Goal: Information Seeking & Learning: Compare options

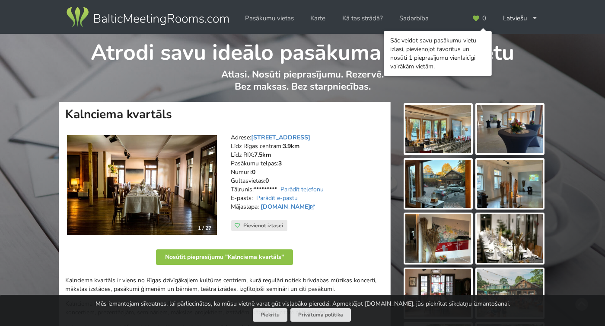
click at [444, 133] on img at bounding box center [439, 129] width 66 height 48
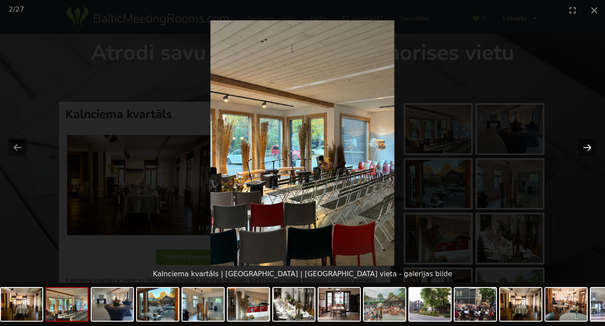
click at [584, 150] on button "Next slide" at bounding box center [588, 147] width 18 height 17
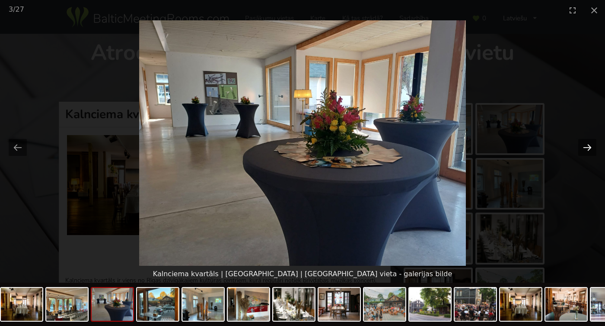
click at [584, 150] on button "Next slide" at bounding box center [588, 147] width 18 height 17
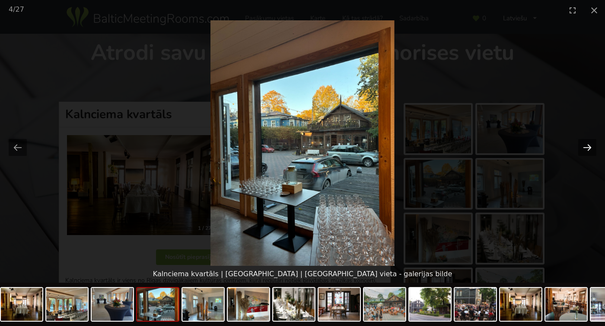
click at [584, 150] on button "Next slide" at bounding box center [588, 147] width 18 height 17
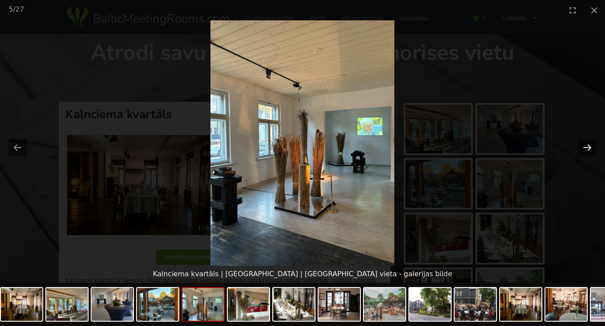
click at [584, 150] on button "Next slide" at bounding box center [588, 147] width 18 height 17
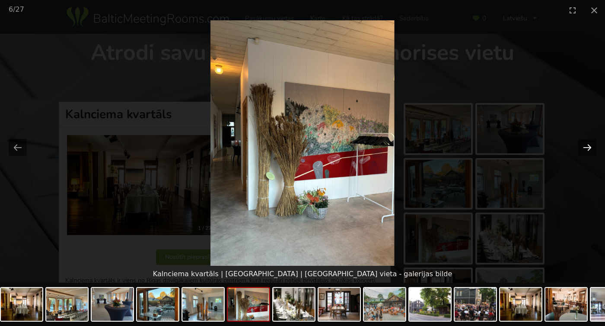
click at [585, 150] on button "Next slide" at bounding box center [588, 147] width 18 height 17
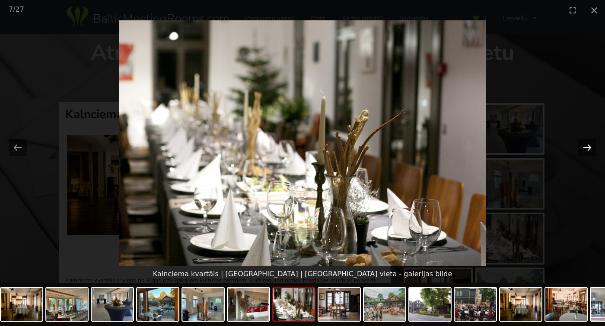
click at [585, 150] on button "Next slide" at bounding box center [588, 147] width 18 height 17
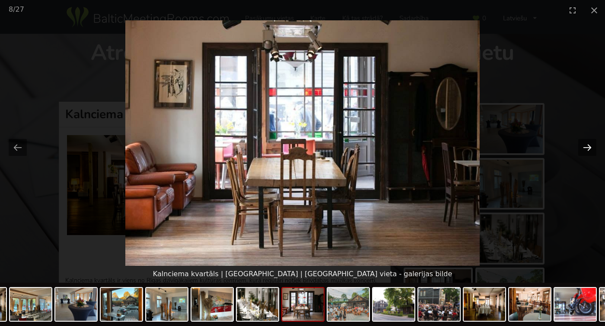
click at [585, 150] on button "Next slide" at bounding box center [588, 147] width 18 height 17
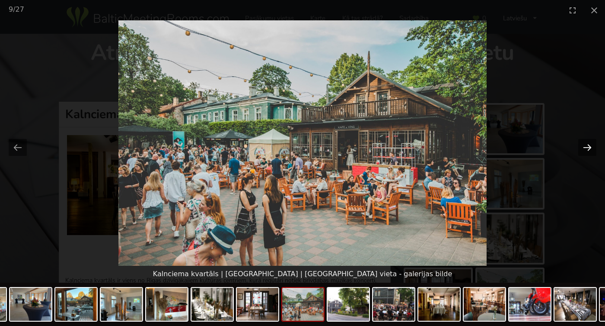
click at [585, 151] on button "Next slide" at bounding box center [588, 147] width 18 height 17
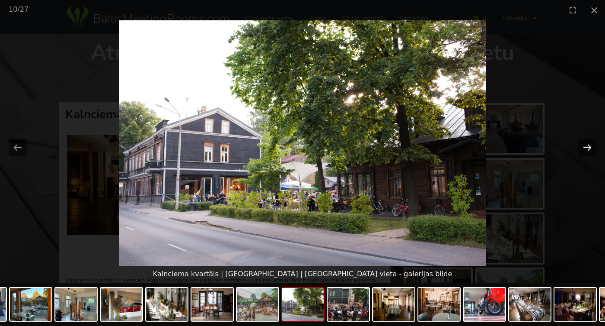
click at [585, 151] on button "Next slide" at bounding box center [588, 147] width 18 height 17
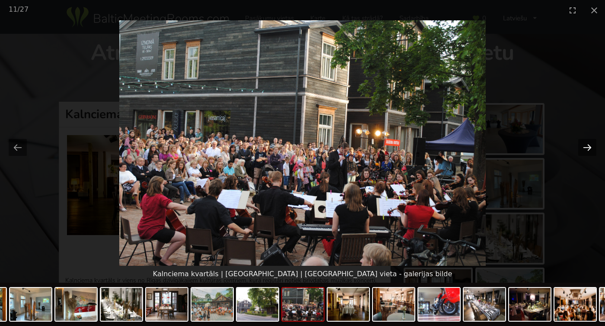
click at [585, 151] on button "Next slide" at bounding box center [588, 147] width 18 height 17
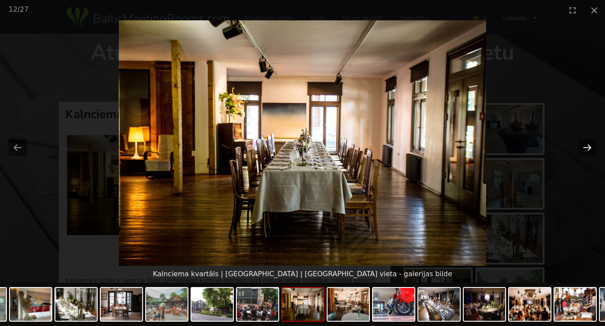
click at [585, 151] on button "Next slide" at bounding box center [588, 147] width 18 height 17
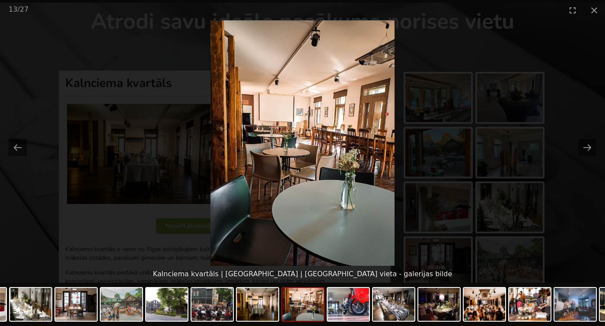
scroll to position [33, 0]
click at [590, 146] on button "Next slide" at bounding box center [588, 147] width 18 height 17
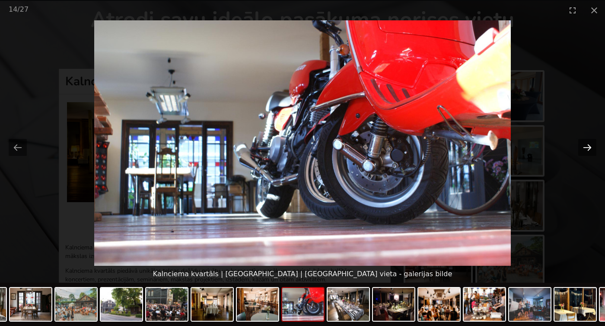
click at [587, 144] on button "Next slide" at bounding box center [588, 147] width 18 height 17
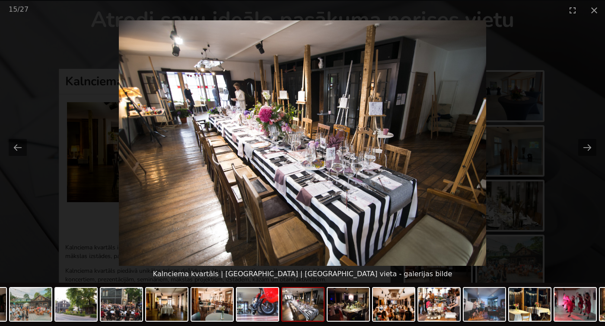
scroll to position [0, 0]
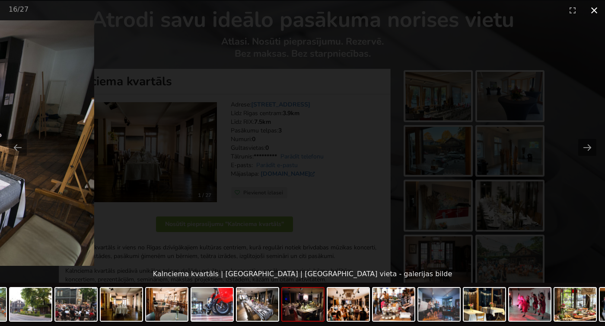
click at [594, 10] on button "Close gallery" at bounding box center [595, 10] width 22 height 20
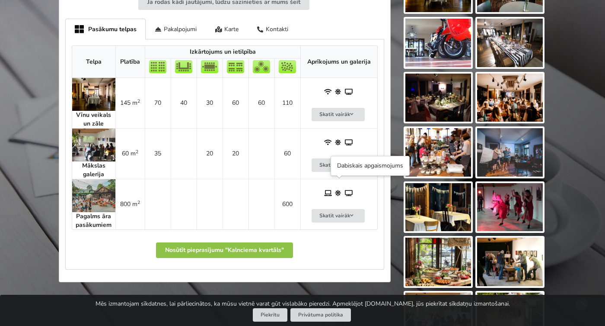
scroll to position [424, 0]
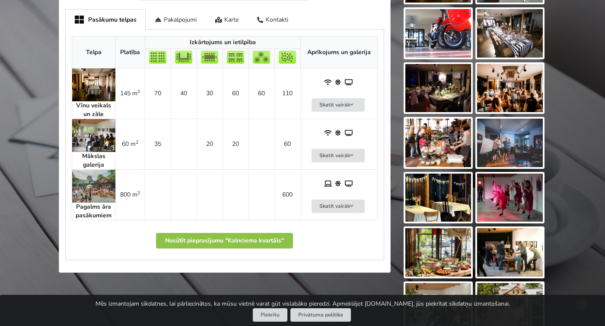
click at [437, 98] on img at bounding box center [439, 88] width 66 height 48
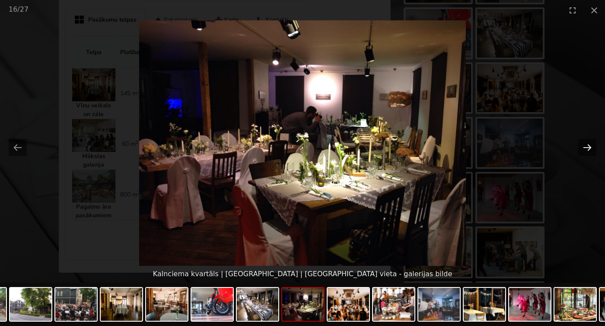
click at [586, 148] on button "Next slide" at bounding box center [588, 147] width 18 height 17
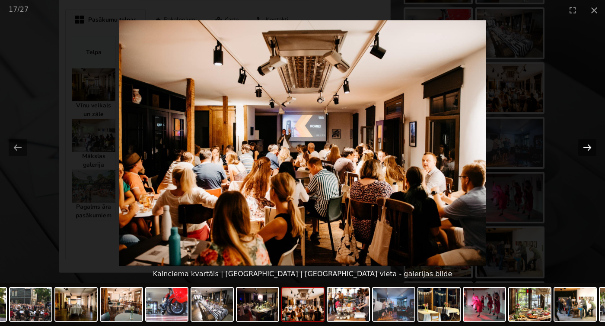
click at [586, 149] on button "Next slide" at bounding box center [588, 147] width 18 height 17
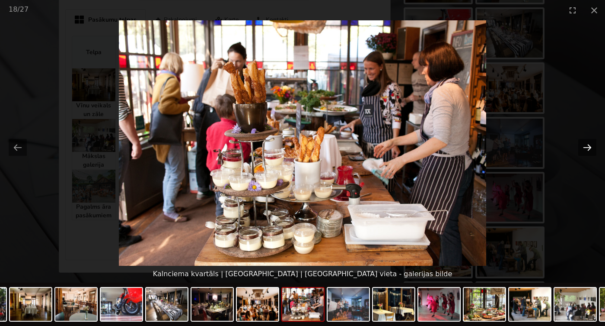
click at [587, 150] on button "Next slide" at bounding box center [588, 147] width 18 height 17
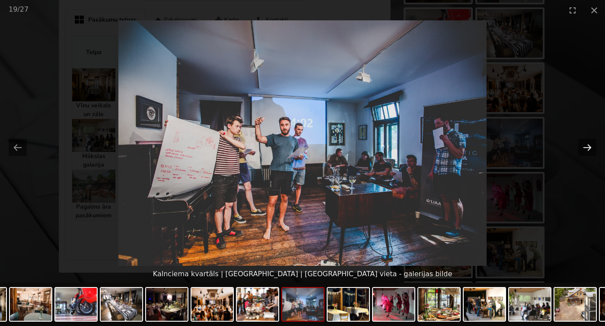
click at [587, 150] on button "Next slide" at bounding box center [588, 147] width 18 height 17
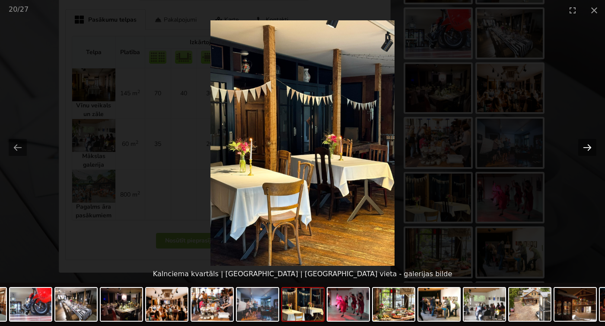
click at [587, 150] on button "Next slide" at bounding box center [588, 147] width 18 height 17
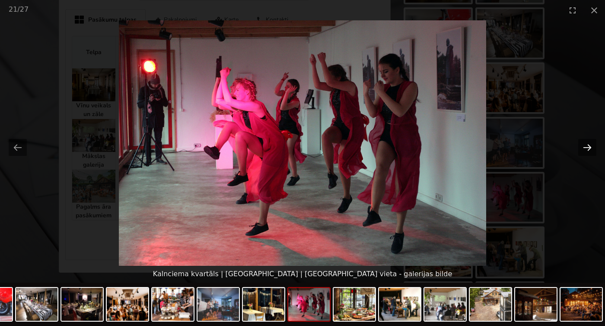
click at [587, 150] on button "Next slide" at bounding box center [588, 147] width 18 height 17
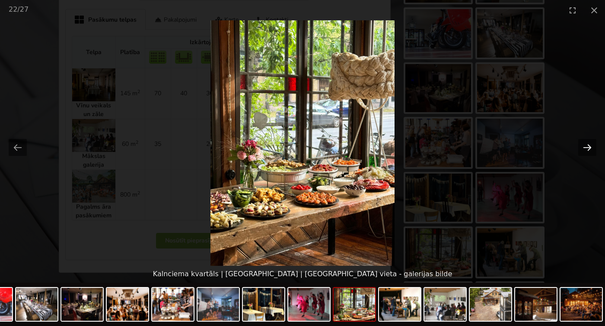
click at [587, 150] on button "Next slide" at bounding box center [588, 147] width 18 height 17
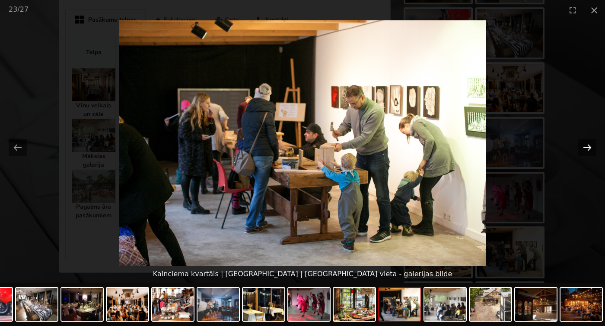
click at [587, 150] on button "Next slide" at bounding box center [588, 147] width 18 height 17
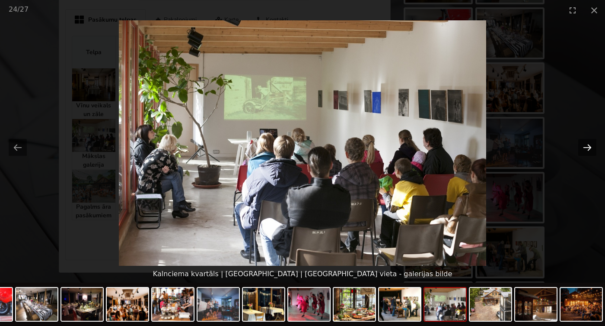
click at [587, 151] on button "Next slide" at bounding box center [588, 147] width 18 height 17
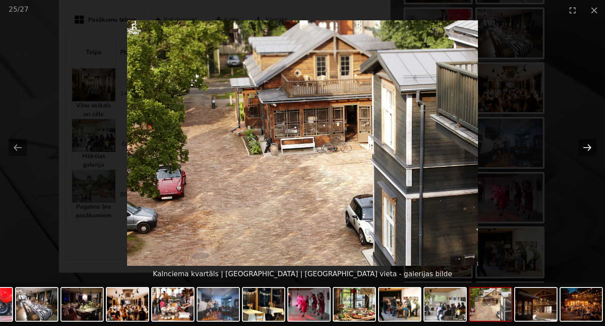
click at [587, 151] on button "Next slide" at bounding box center [588, 147] width 18 height 17
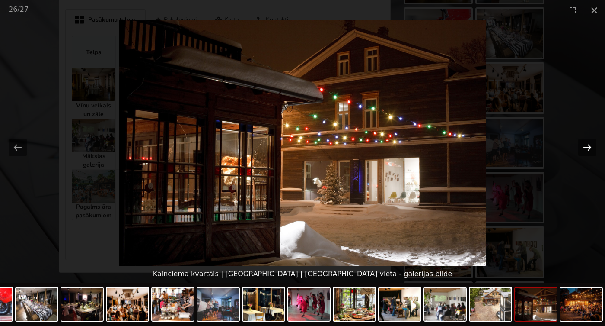
click at [587, 151] on button "Next slide" at bounding box center [588, 147] width 18 height 17
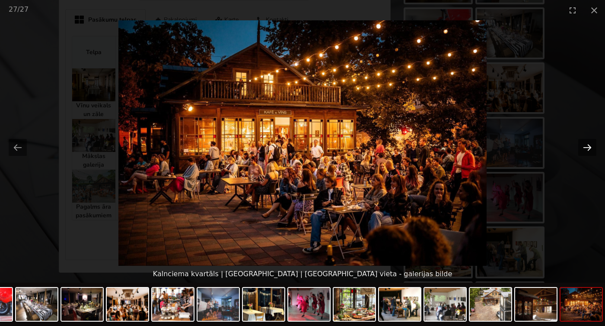
click at [587, 151] on button "Next slide" at bounding box center [588, 147] width 18 height 17
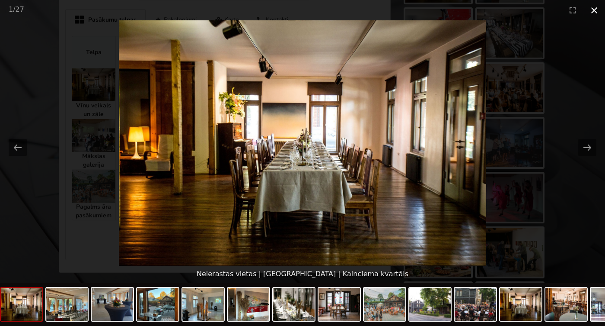
click at [596, 11] on button "Close gallery" at bounding box center [595, 10] width 22 height 20
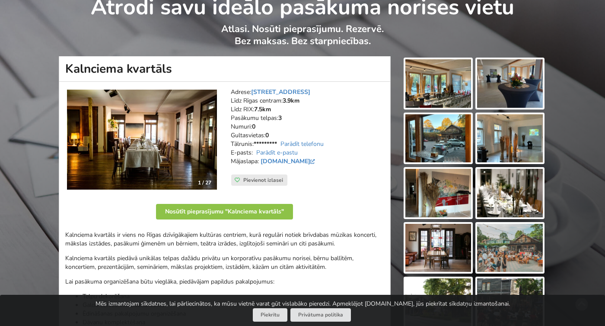
scroll to position [52, 0]
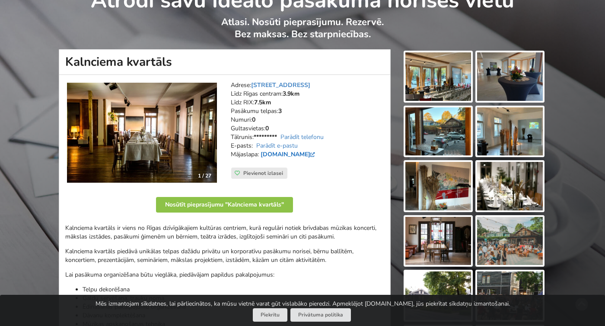
click at [310, 150] on link "www.kalnciemaiela.lv" at bounding box center [289, 154] width 57 height 8
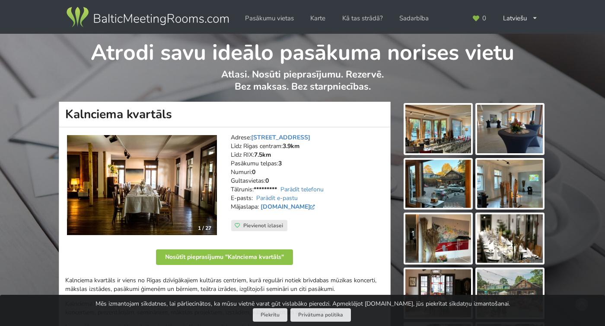
scroll to position [0, 0]
click at [266, 19] on link "Pasākumu vietas" at bounding box center [269, 18] width 61 height 17
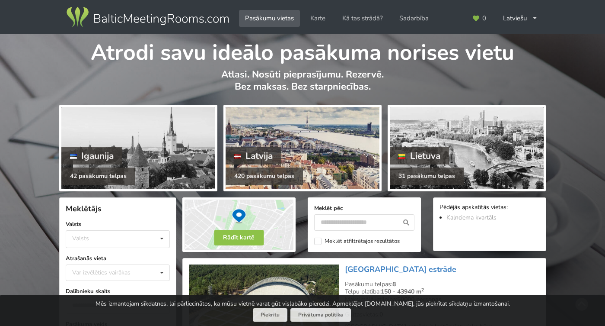
click at [282, 158] on div "Latvija" at bounding box center [254, 155] width 56 height 17
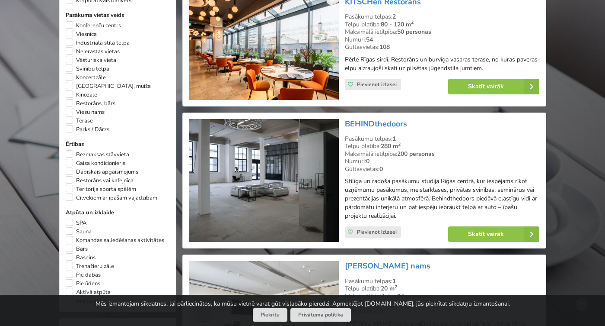
scroll to position [518, 0]
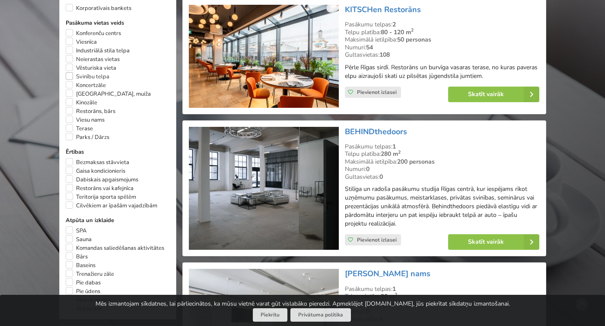
click at [69, 74] on label "Svinību telpa" at bounding box center [88, 76] width 44 height 9
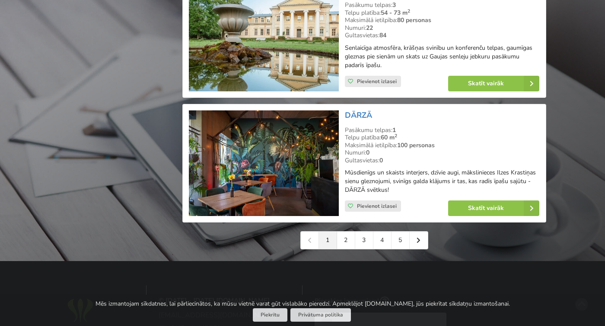
scroll to position [1952, 0]
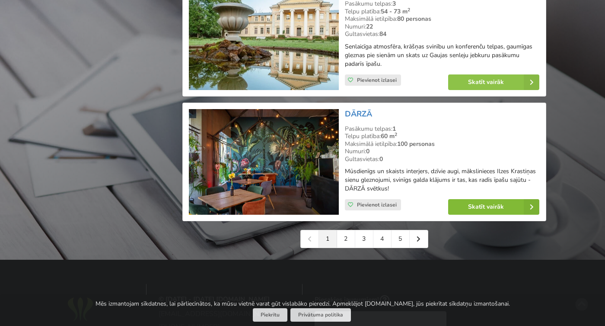
click at [477, 199] on link "Skatīt vairāk" at bounding box center [493, 207] width 91 height 16
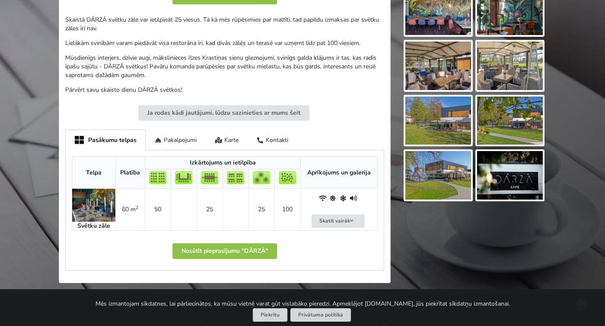
scroll to position [282, 0]
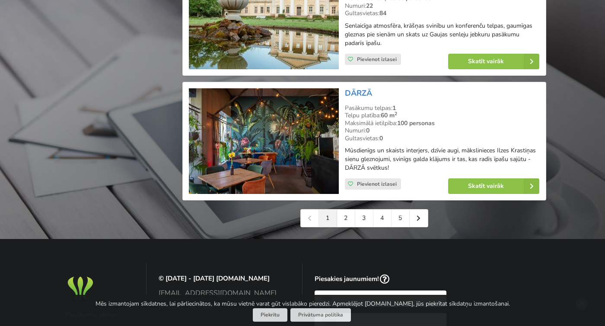
scroll to position [1983, 0]
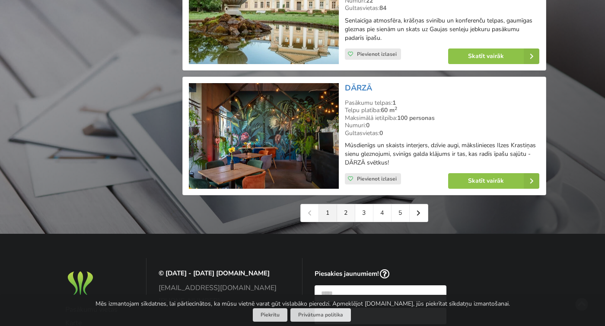
click at [345, 204] on link "2" at bounding box center [346, 212] width 18 height 17
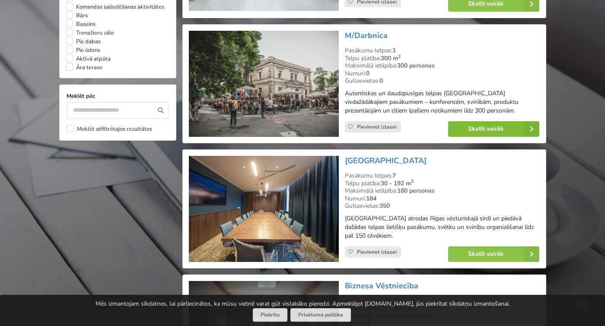
scroll to position [758, 0]
click at [486, 121] on link "Skatīt vairāk" at bounding box center [493, 129] width 91 height 16
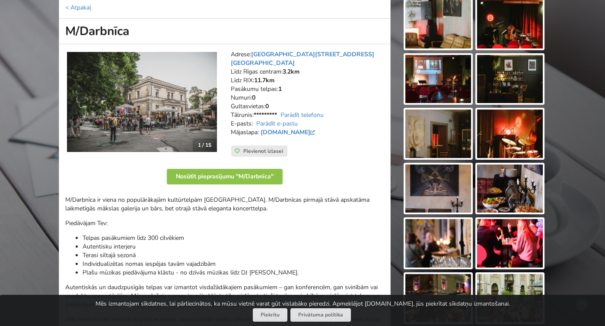
scroll to position [106, 0]
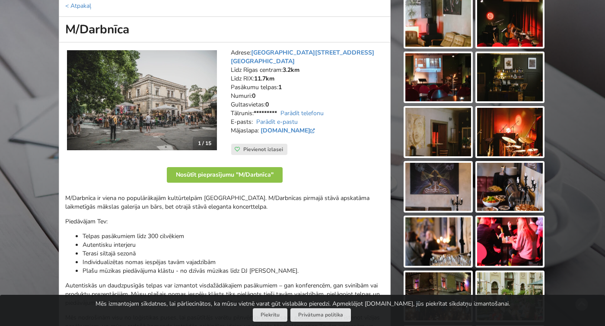
click at [440, 131] on img at bounding box center [439, 132] width 66 height 48
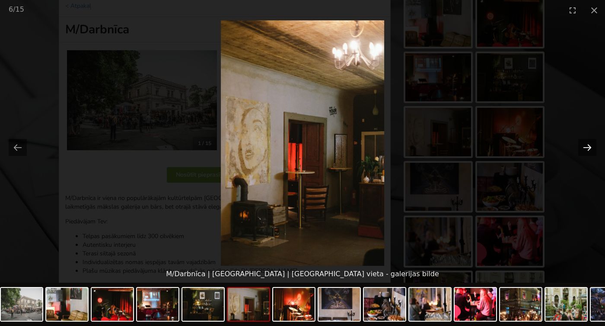
click at [584, 144] on button "Next slide" at bounding box center [588, 147] width 18 height 17
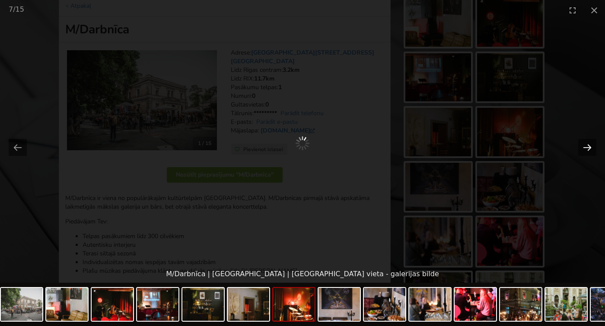
click at [588, 146] on button "Next slide" at bounding box center [588, 147] width 18 height 17
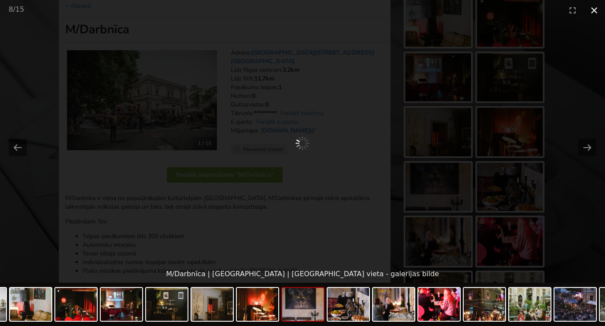
click at [594, 10] on button "Close gallery" at bounding box center [595, 10] width 22 height 20
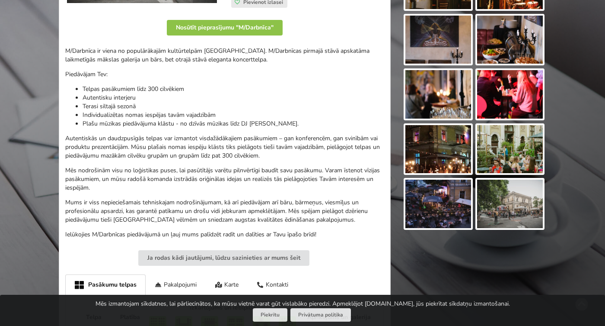
scroll to position [254, 0]
click at [514, 147] on img at bounding box center [510, 149] width 66 height 48
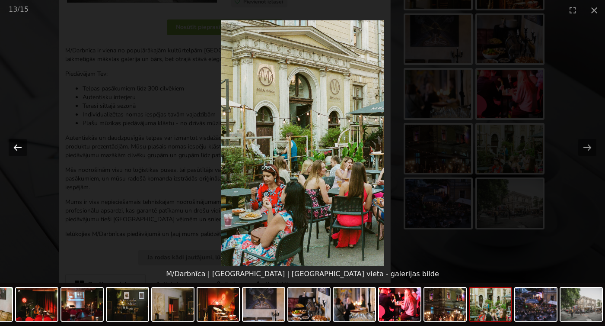
click at [16, 151] on button "Previous slide" at bounding box center [18, 147] width 18 height 17
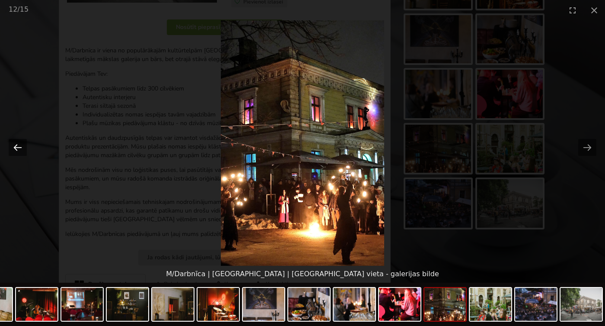
click at [16, 151] on button "Previous slide" at bounding box center [18, 147] width 18 height 17
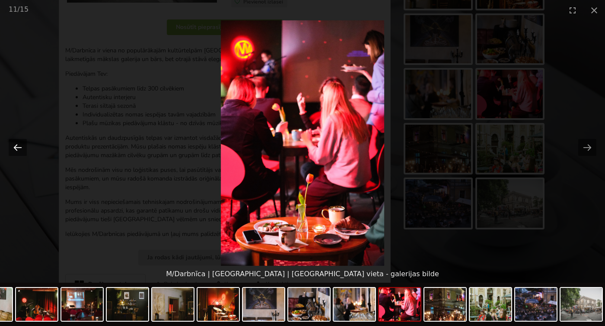
click at [16, 151] on button "Previous slide" at bounding box center [18, 147] width 18 height 17
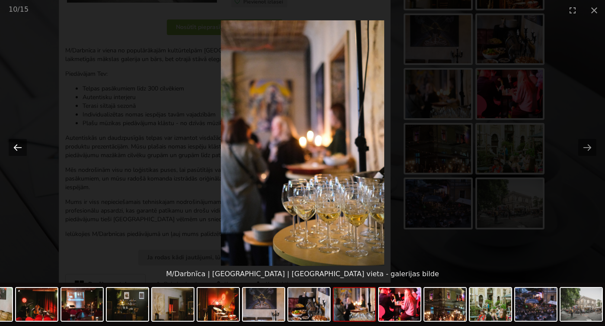
click at [16, 151] on button "Previous slide" at bounding box center [18, 147] width 18 height 17
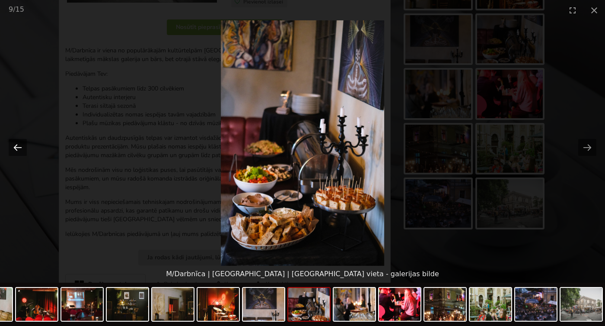
click at [20, 146] on button "Previous slide" at bounding box center [18, 147] width 18 height 17
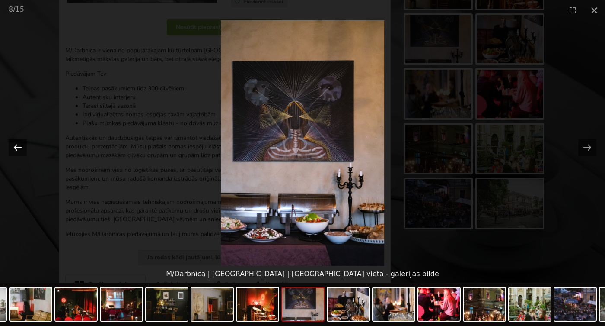
click at [20, 146] on button "Previous slide" at bounding box center [18, 147] width 18 height 17
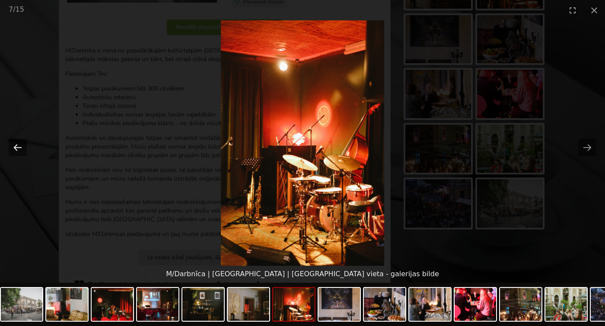
click at [20, 146] on button "Previous slide" at bounding box center [18, 147] width 18 height 17
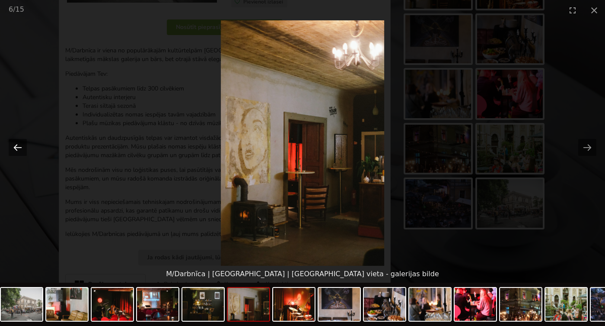
click at [16, 146] on button "Previous slide" at bounding box center [18, 147] width 18 height 17
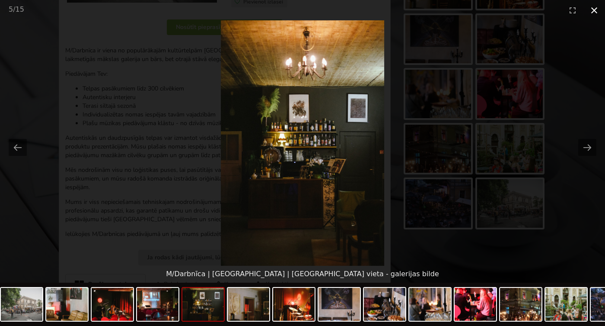
click at [592, 9] on button "Close gallery" at bounding box center [595, 10] width 22 height 20
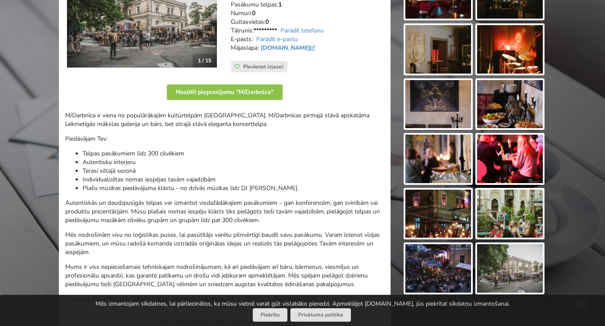
scroll to position [196, 0]
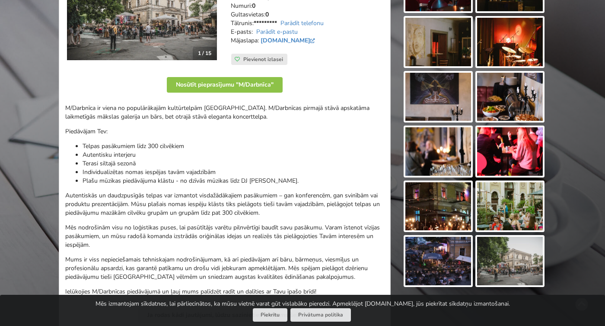
click at [439, 152] on img at bounding box center [439, 151] width 66 height 48
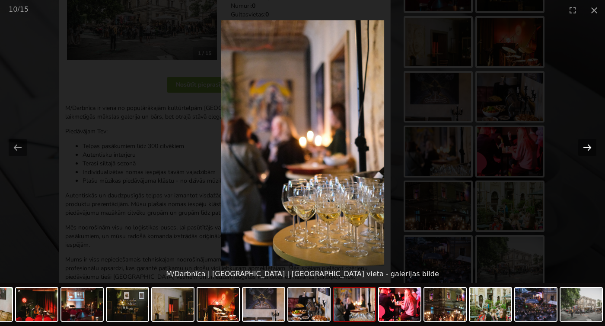
click at [590, 144] on button "Next slide" at bounding box center [588, 147] width 18 height 17
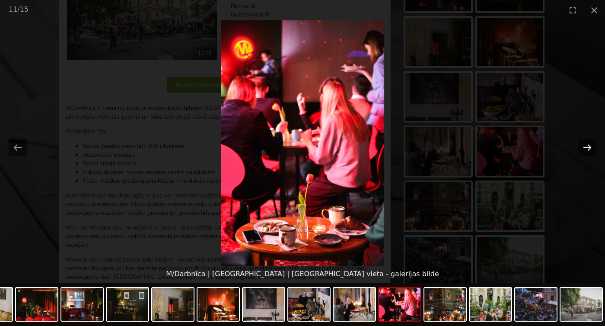
click at [590, 144] on button "Next slide" at bounding box center [588, 147] width 18 height 17
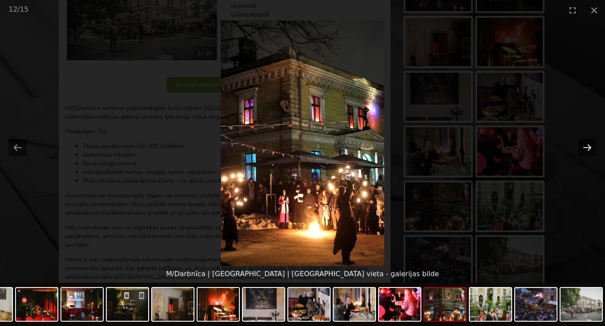
click at [590, 144] on button "Next slide" at bounding box center [588, 147] width 18 height 17
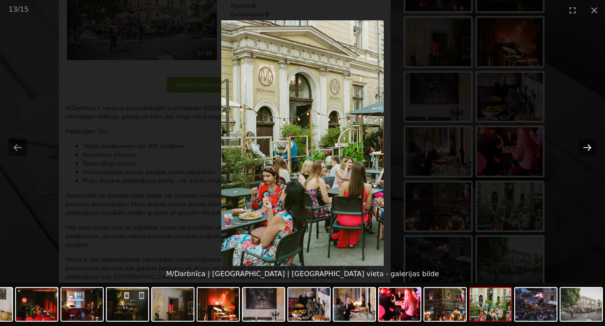
click at [590, 144] on button "Next slide" at bounding box center [588, 147] width 18 height 17
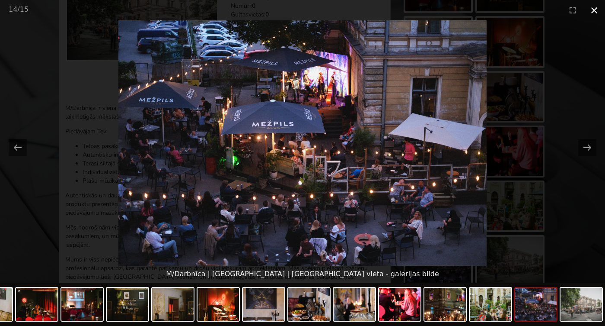
click at [594, 10] on button "Close gallery" at bounding box center [595, 10] width 22 height 20
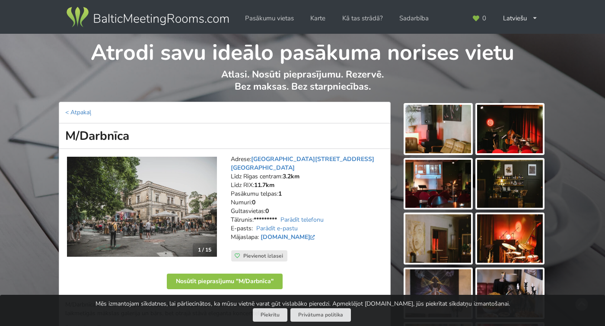
scroll to position [0, 0]
click at [78, 110] on link "< Atpakaļ" at bounding box center [78, 112] width 26 height 8
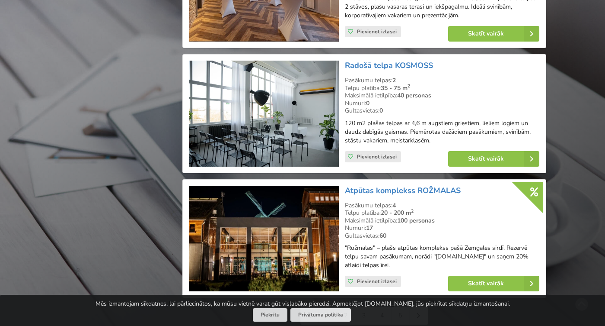
scroll to position [1877, 0]
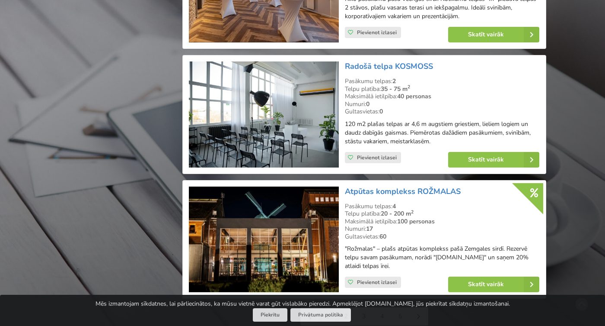
click at [363, 307] on link "3" at bounding box center [364, 315] width 18 height 17
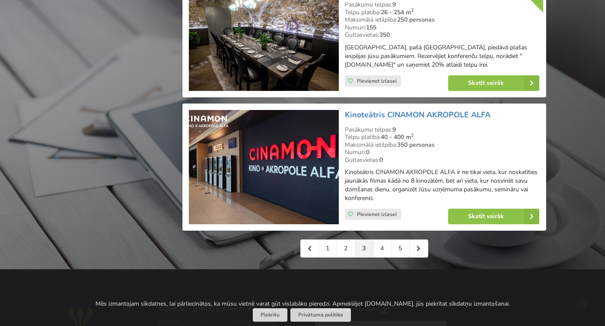
scroll to position [1931, 0]
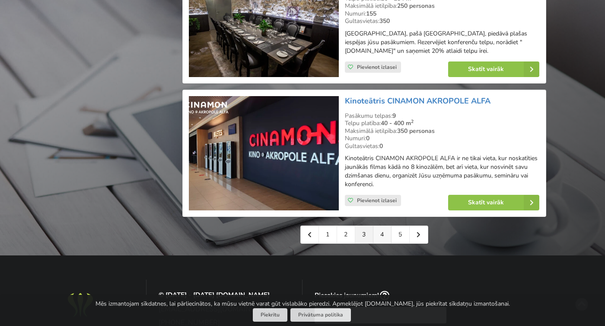
click at [382, 226] on link "4" at bounding box center [383, 234] width 18 height 17
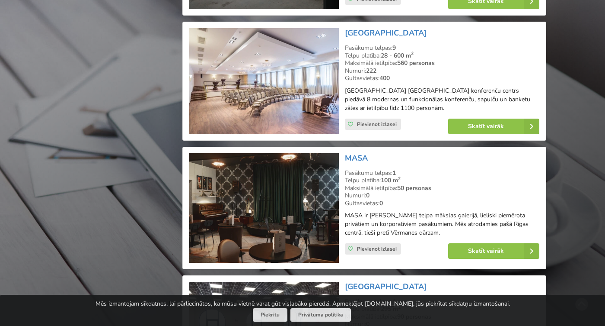
scroll to position [1152, 0]
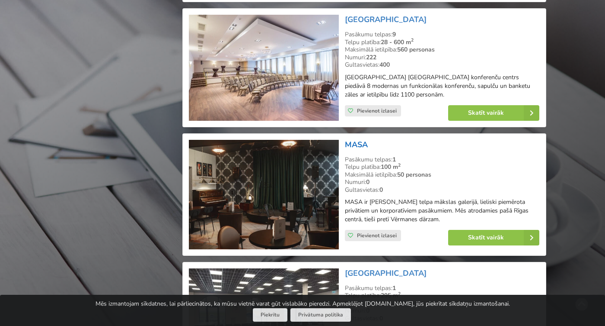
click at [356, 139] on link "MASA" at bounding box center [356, 144] width 23 height 10
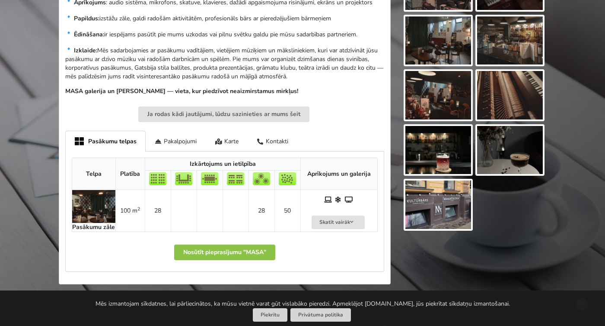
scroll to position [363, 0]
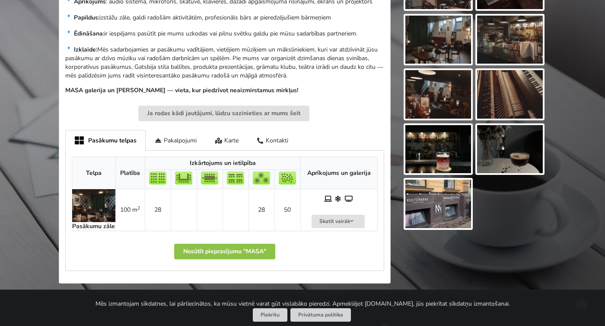
click at [432, 196] on img at bounding box center [439, 203] width 66 height 48
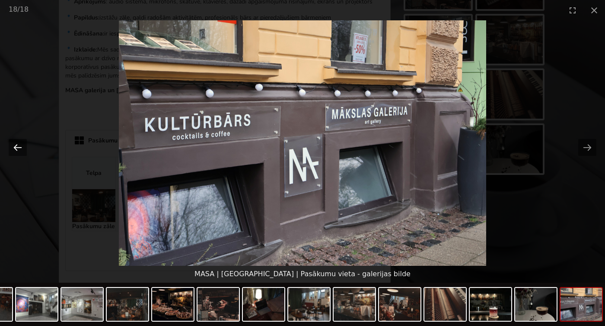
click at [19, 145] on button "Previous slide" at bounding box center [18, 147] width 18 height 17
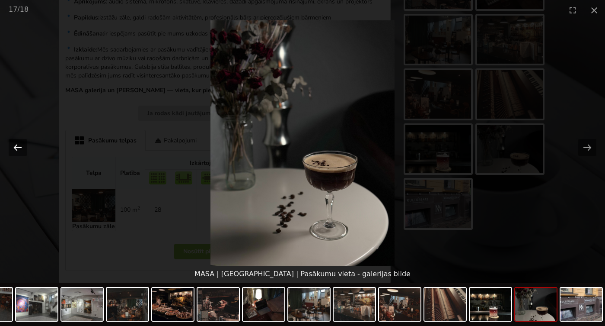
click at [19, 145] on button "Previous slide" at bounding box center [18, 147] width 18 height 17
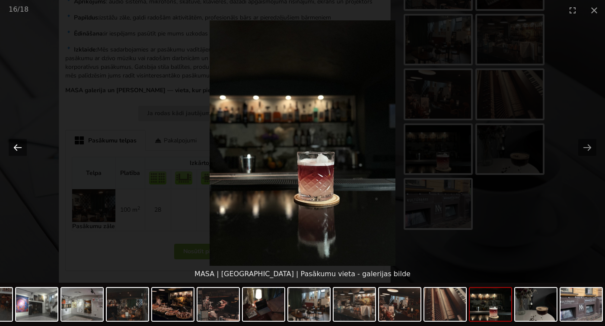
click at [19, 145] on button "Previous slide" at bounding box center [18, 147] width 18 height 17
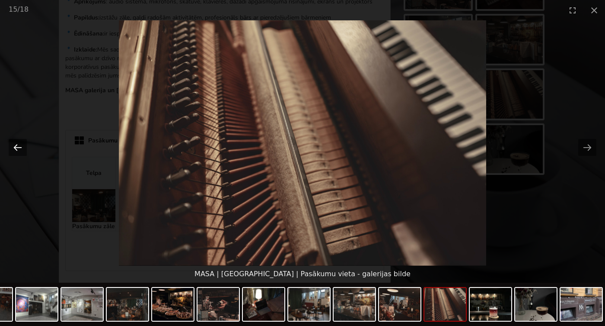
click at [19, 145] on button "Previous slide" at bounding box center [18, 147] width 18 height 17
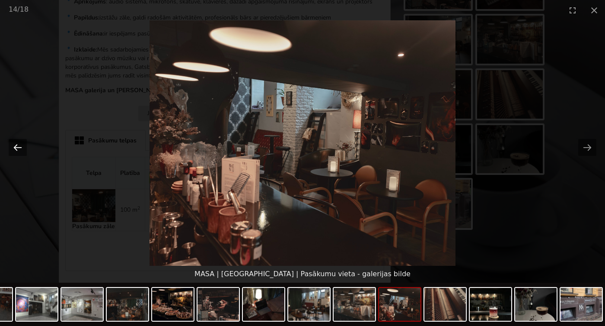
click at [19, 145] on button "Previous slide" at bounding box center [18, 147] width 18 height 17
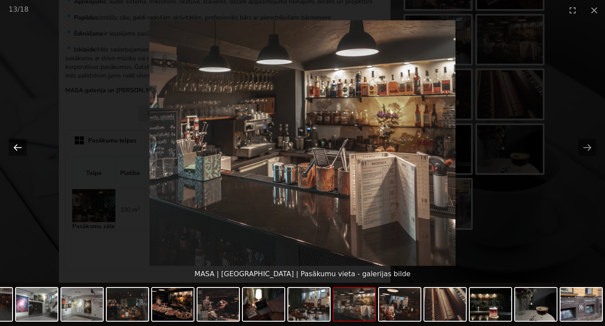
click at [19, 145] on button "Previous slide" at bounding box center [18, 147] width 18 height 17
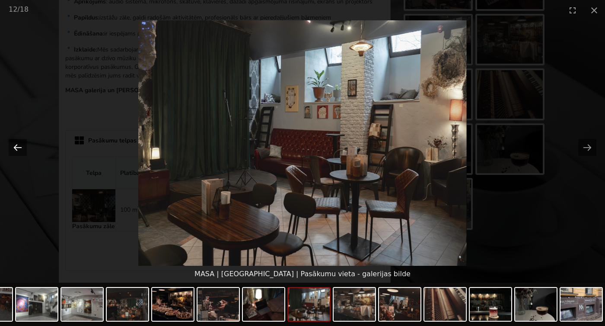
click at [19, 145] on button "Previous slide" at bounding box center [18, 147] width 18 height 17
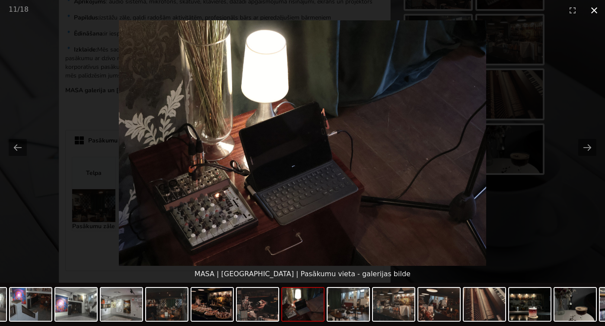
click at [593, 9] on button "Close gallery" at bounding box center [595, 10] width 22 height 20
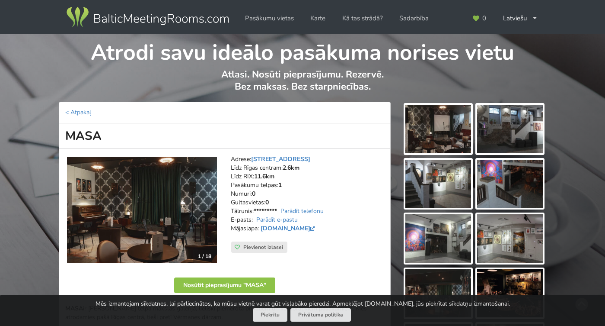
scroll to position [0, 0]
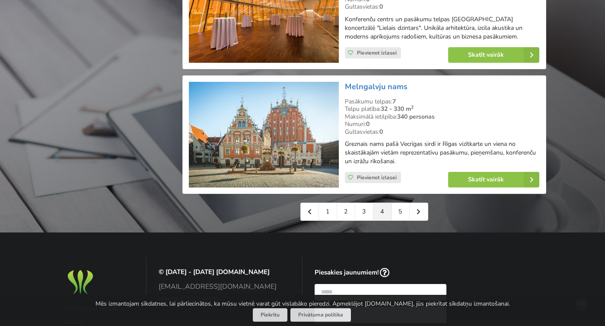
scroll to position [1990, 0]
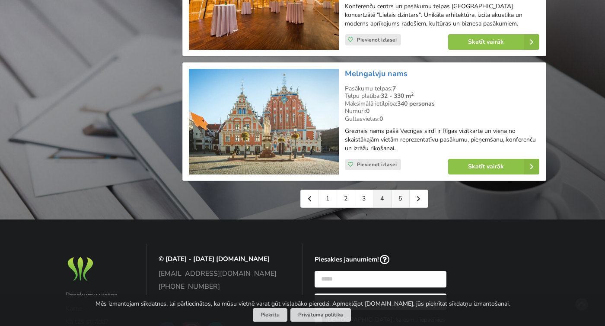
click at [401, 190] on link "5" at bounding box center [401, 198] width 18 height 17
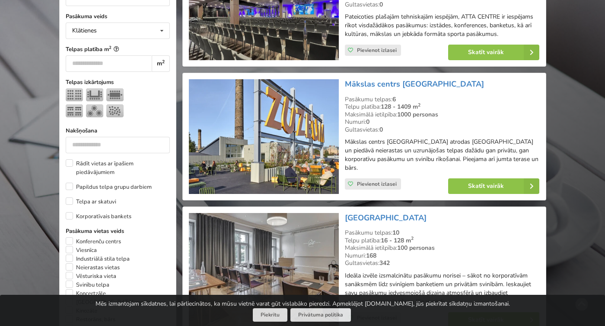
scroll to position [312, 0]
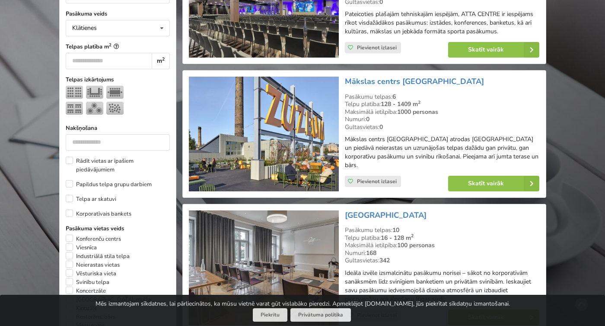
click at [279, 121] on img at bounding box center [264, 134] width 150 height 115
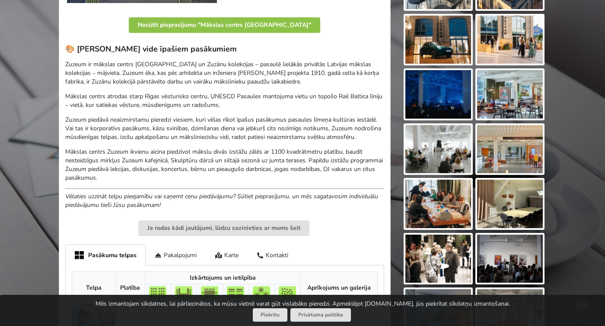
scroll to position [257, 0]
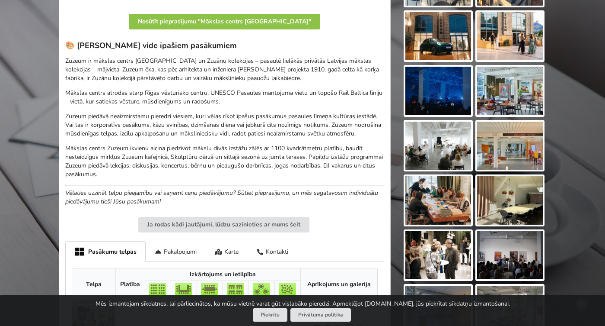
click at [509, 89] on img at bounding box center [510, 91] width 66 height 48
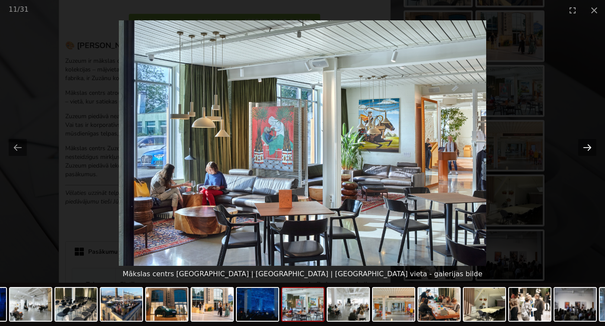
click at [587, 145] on button "Next slide" at bounding box center [588, 147] width 18 height 17
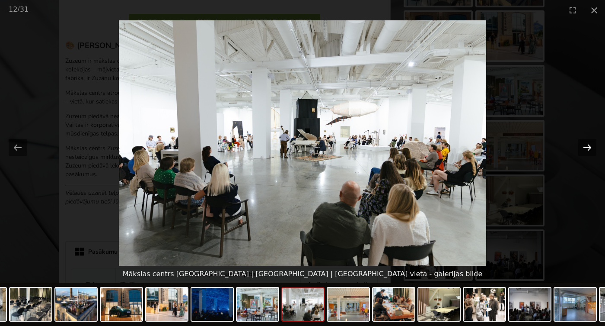
click at [587, 145] on button "Next slide" at bounding box center [588, 147] width 18 height 17
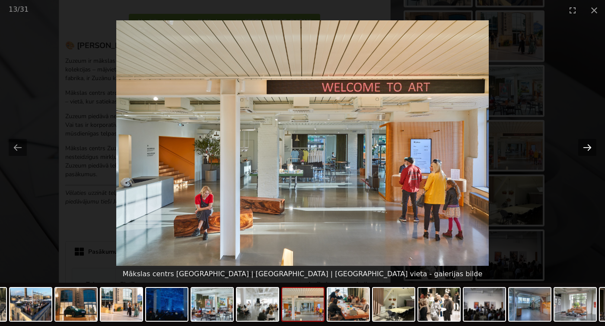
click at [587, 145] on button "Next slide" at bounding box center [588, 147] width 18 height 17
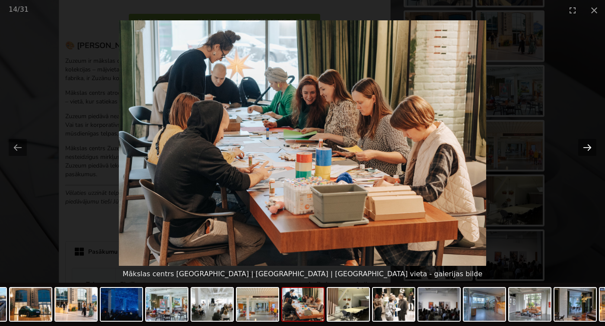
click at [588, 146] on button "Next slide" at bounding box center [588, 147] width 18 height 17
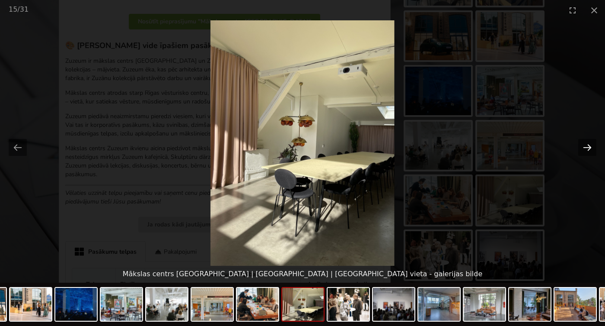
click at [588, 146] on button "Next slide" at bounding box center [588, 147] width 18 height 17
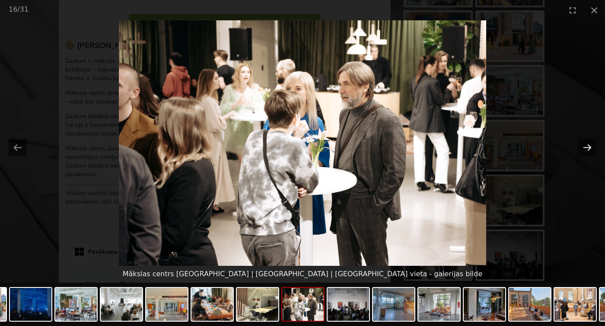
click at [589, 147] on button "Next slide" at bounding box center [588, 147] width 18 height 17
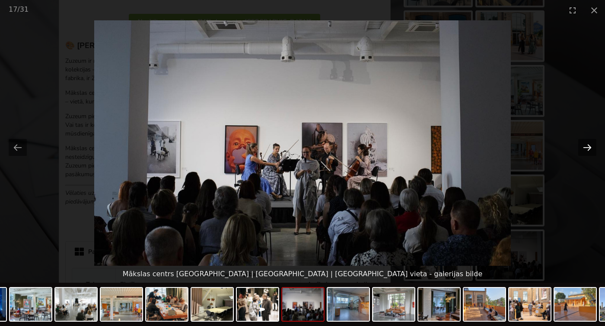
click at [589, 147] on button "Next slide" at bounding box center [588, 147] width 18 height 17
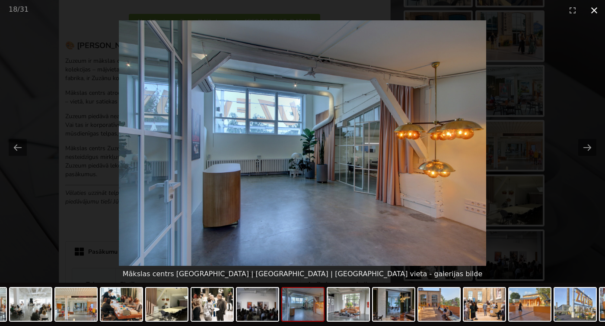
click at [595, 11] on button "Close gallery" at bounding box center [595, 10] width 22 height 20
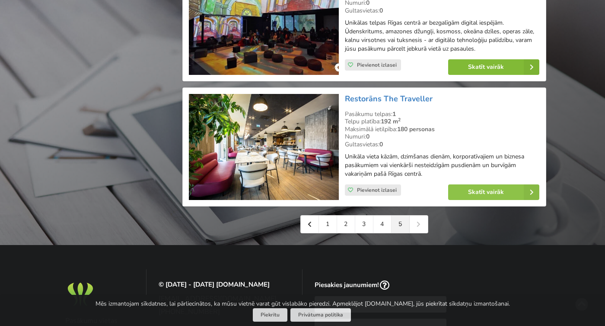
scroll to position [1859, 0]
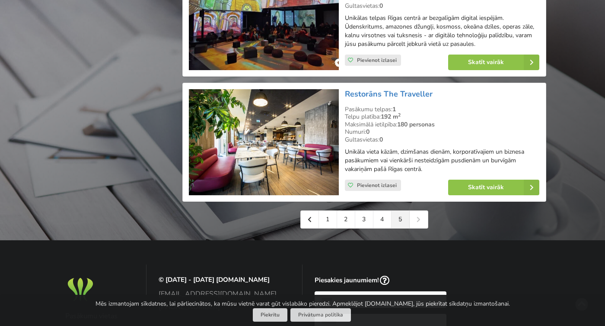
click at [422, 210] on div "1 2 3 4 5" at bounding box center [365, 219] width 128 height 18
click at [419, 210] on div "1 2 3 4 5" at bounding box center [365, 219] width 128 height 18
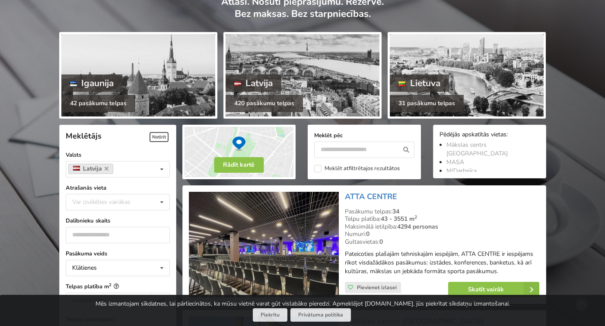
scroll to position [74, 0]
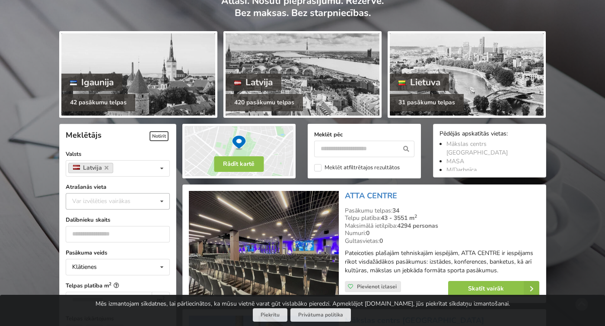
click at [109, 205] on div "Var izvēlēties vairākas" at bounding box center [110, 201] width 80 height 10
click at [103, 280] on div "Mārupes novads" at bounding box center [117, 281] width 103 height 16
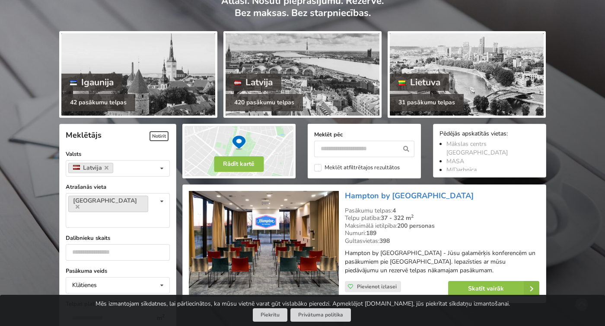
scroll to position [193, 0]
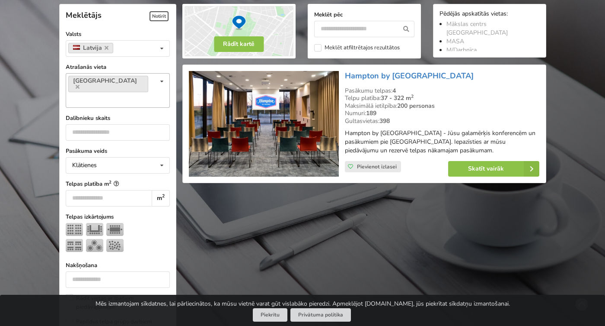
click at [162, 80] on icon at bounding box center [162, 82] width 13 height 16
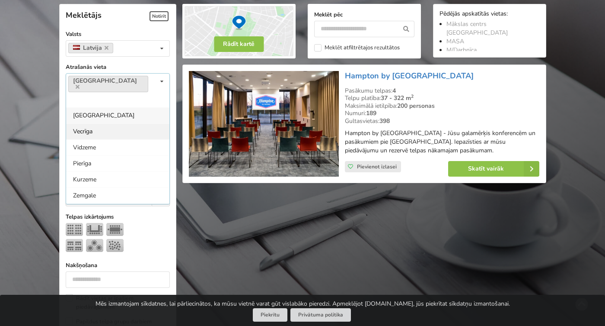
scroll to position [87, 0]
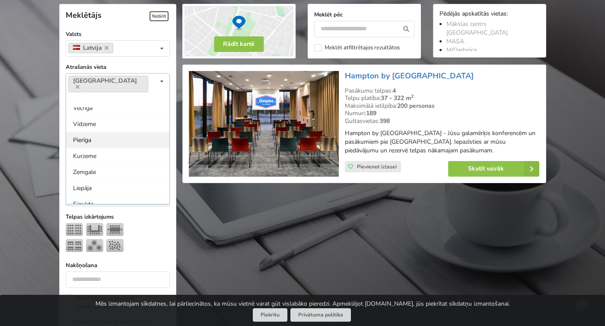
click at [94, 132] on div "Pierīga" at bounding box center [117, 140] width 103 height 16
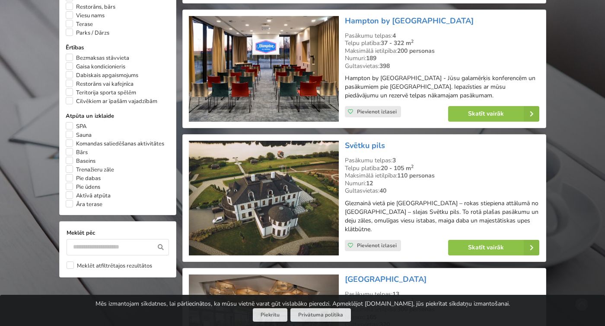
scroll to position [641, 0]
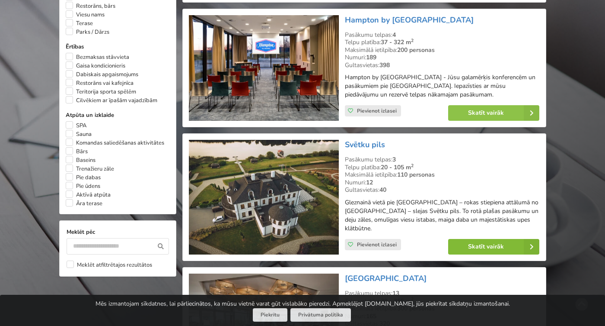
click at [483, 239] on link "Skatīt vairāk" at bounding box center [493, 247] width 91 height 16
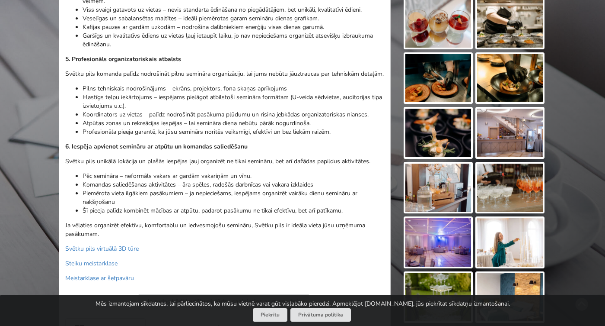
scroll to position [653, 0]
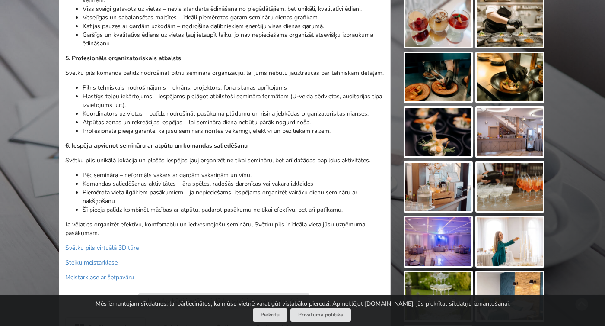
click at [520, 128] on img at bounding box center [510, 132] width 66 height 48
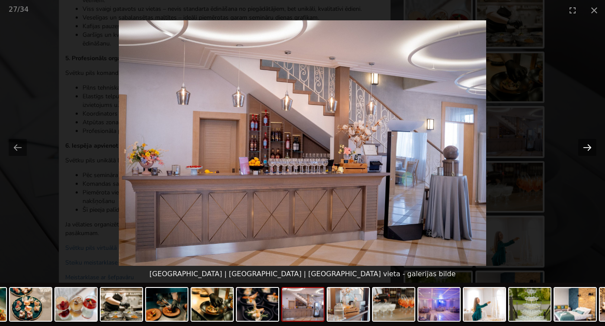
click at [591, 149] on button "Next slide" at bounding box center [588, 147] width 18 height 17
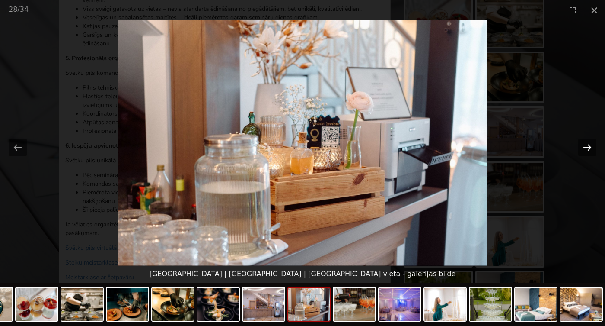
click at [591, 149] on button "Next slide" at bounding box center [588, 147] width 18 height 17
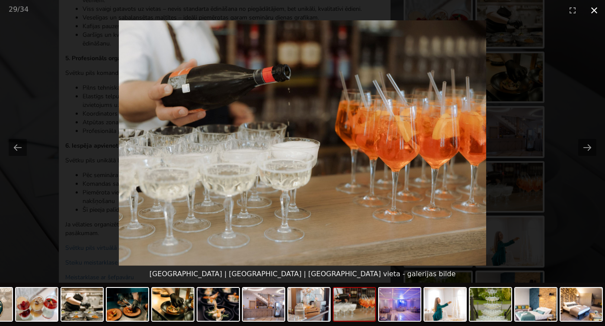
click at [594, 6] on button "Close gallery" at bounding box center [595, 10] width 22 height 20
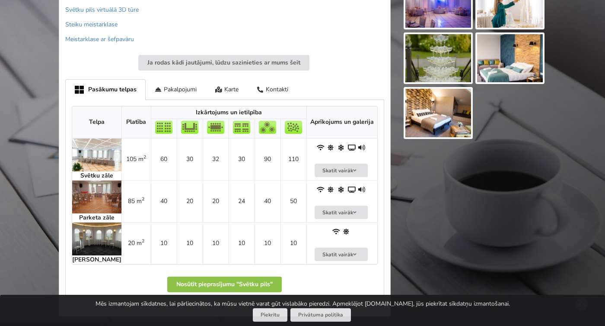
scroll to position [897, 0]
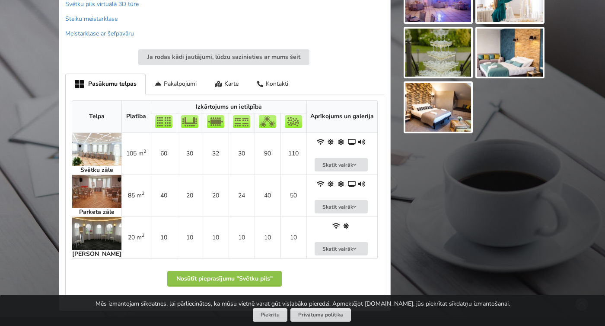
click at [94, 175] on img at bounding box center [96, 191] width 49 height 33
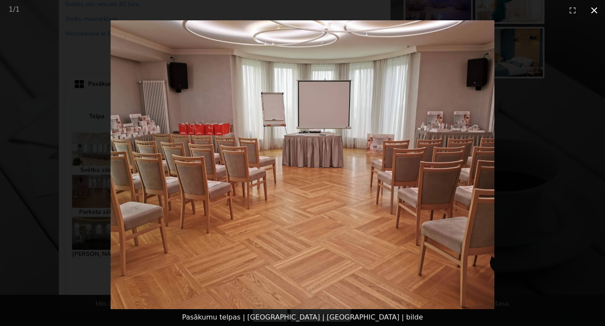
click at [596, 10] on button "Close gallery" at bounding box center [595, 10] width 22 height 20
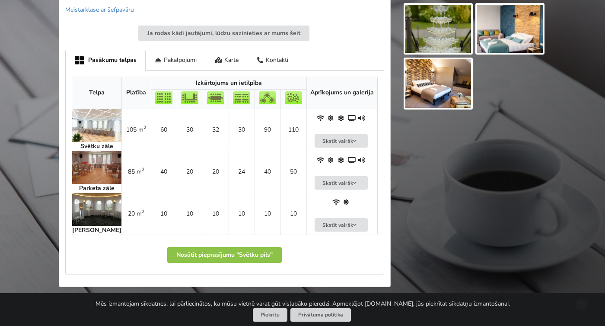
scroll to position [932, 0]
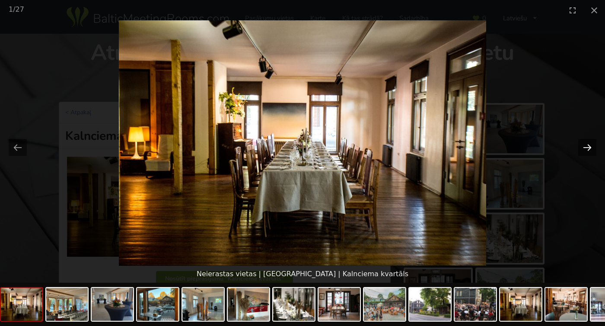
click at [584, 145] on button "Next slide" at bounding box center [588, 147] width 18 height 17
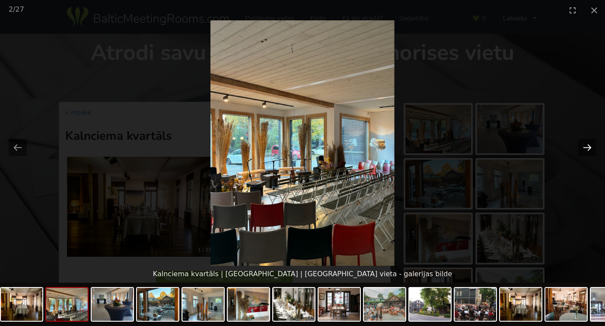
click at [584, 145] on button "Next slide" at bounding box center [588, 147] width 18 height 17
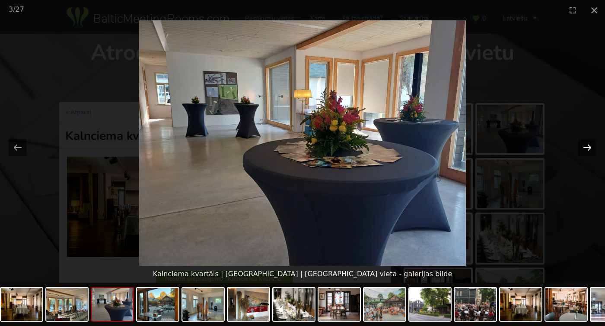
click at [584, 145] on button "Next slide" at bounding box center [588, 147] width 18 height 17
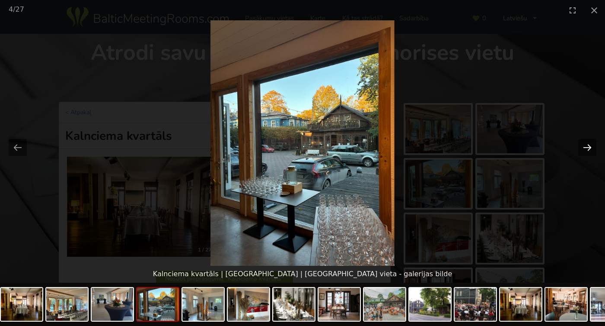
click at [584, 145] on button "Next slide" at bounding box center [588, 147] width 18 height 17
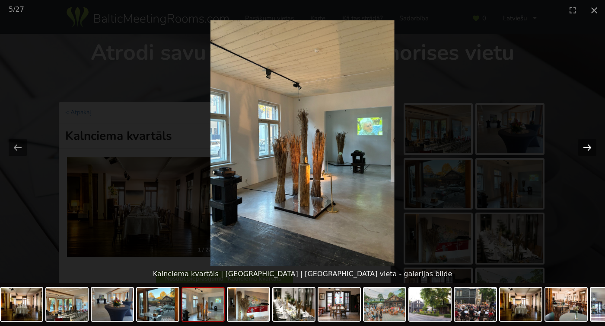
click at [584, 145] on button "Next slide" at bounding box center [588, 147] width 18 height 17
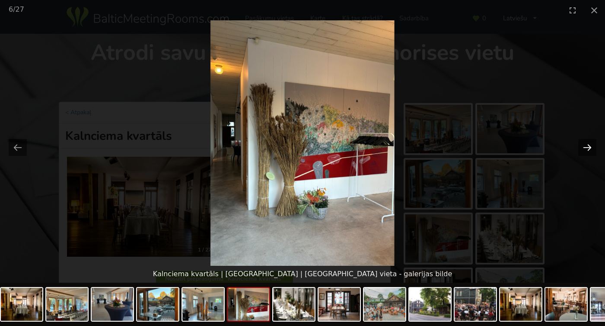
click at [584, 145] on button "Next slide" at bounding box center [588, 147] width 18 height 17
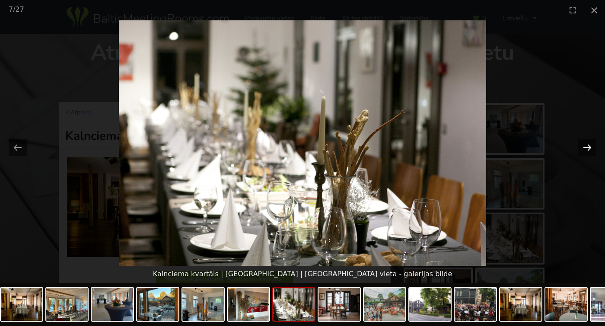
click at [584, 145] on button "Next slide" at bounding box center [588, 147] width 18 height 17
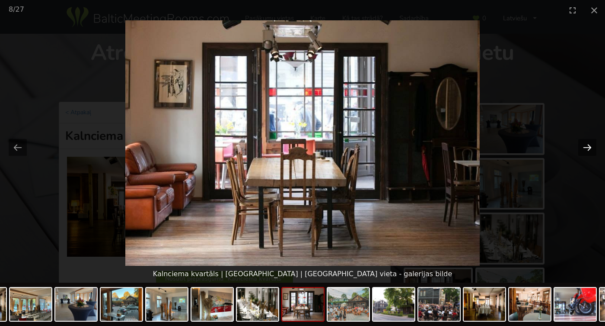
click at [584, 145] on button "Next slide" at bounding box center [588, 147] width 18 height 17
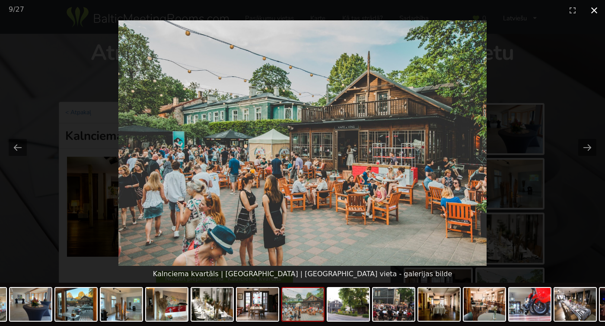
click at [594, 10] on button "Close gallery" at bounding box center [595, 10] width 22 height 20
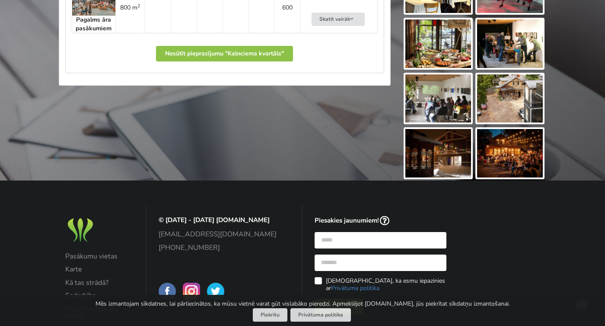
scroll to position [643, 0]
